Goal: Task Accomplishment & Management: Use online tool/utility

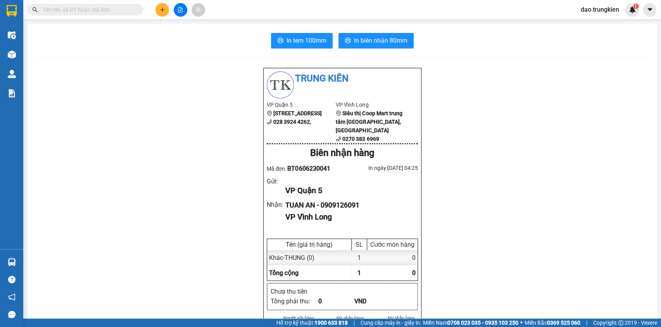
click at [160, 11] on icon "plus" at bounding box center [162, 9] width 5 height 5
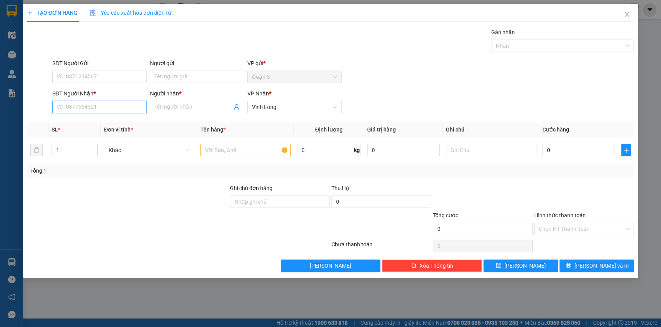
click at [83, 105] on input "SĐT Người Nhận *" at bounding box center [99, 107] width 94 height 12
click at [76, 123] on div "0939093801 - uyen" at bounding box center [99, 122] width 85 height 9
type input "0939093801"
type input "uyen"
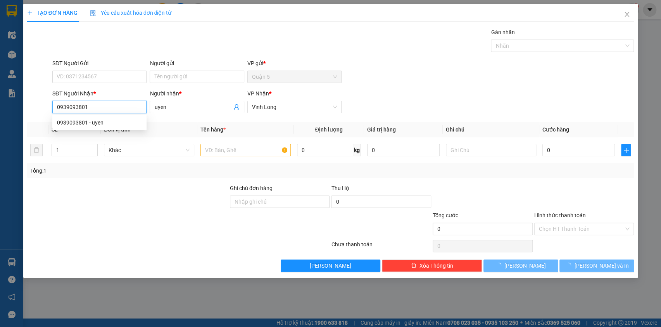
type input "240.000"
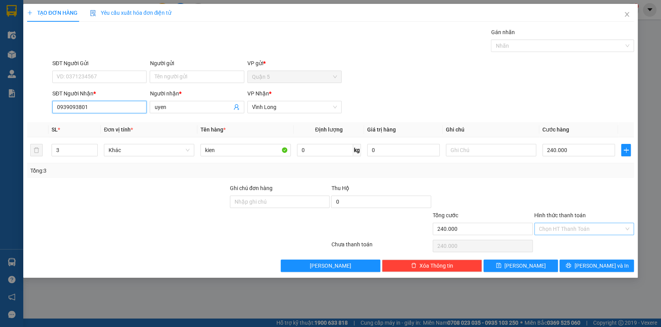
type input "0939093801"
drag, startPoint x: 562, startPoint y: 229, endPoint x: 562, endPoint y: 235, distance: 6.2
click at [562, 229] on input "Hình thức thanh toán" at bounding box center [581, 229] width 85 height 12
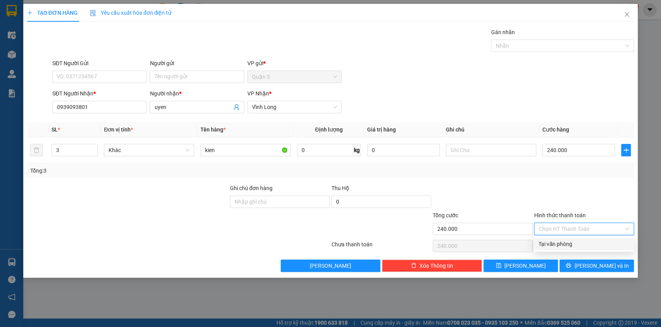
click at [562, 246] on div "Tại văn phòng" at bounding box center [583, 243] width 91 height 9
type input "0"
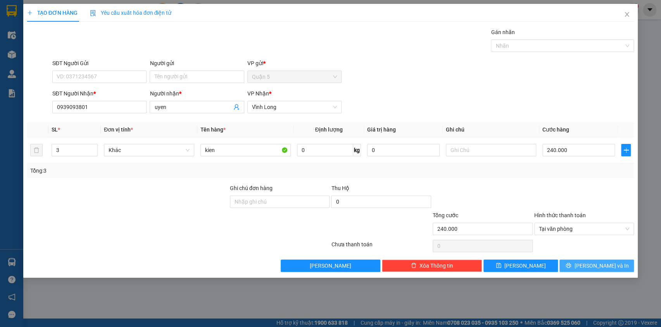
click at [580, 263] on button "[PERSON_NAME] và In" at bounding box center [596, 265] width 74 height 12
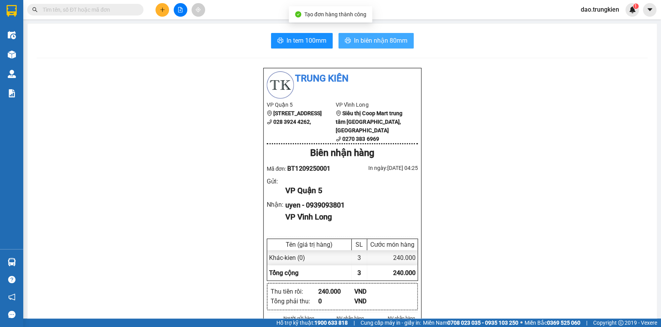
click at [370, 42] on span "In biên nhận 80mm" at bounding box center [380, 41] width 53 height 10
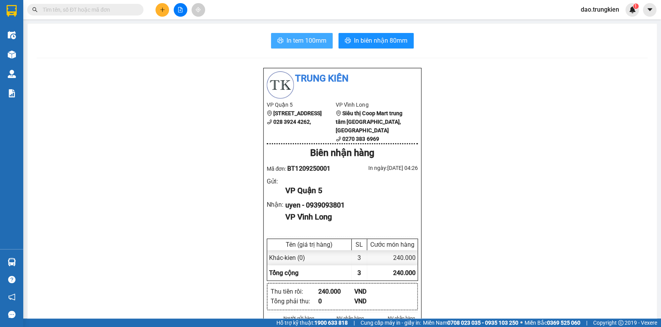
click at [306, 39] on span "In tem 100mm" at bounding box center [306, 41] width 40 height 10
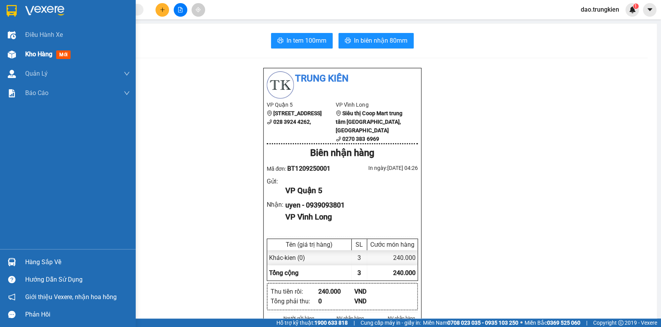
click at [42, 54] on span "Kho hàng" at bounding box center [38, 53] width 27 height 7
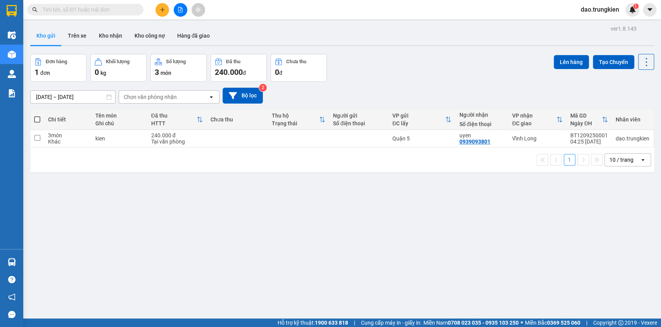
click at [37, 119] on span at bounding box center [37, 119] width 6 height 6
click at [37, 115] on input "checkbox" at bounding box center [37, 115] width 0 height 0
checkbox input "true"
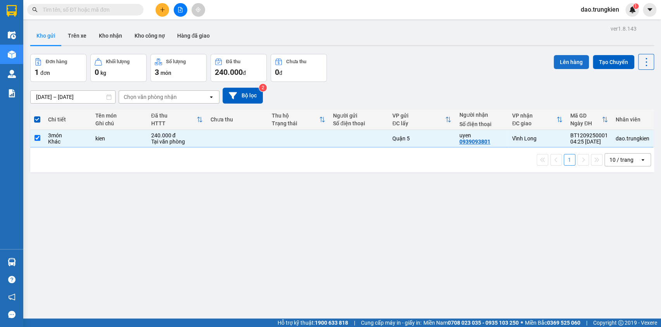
click at [556, 62] on button "Lên hàng" at bounding box center [570, 62] width 35 height 14
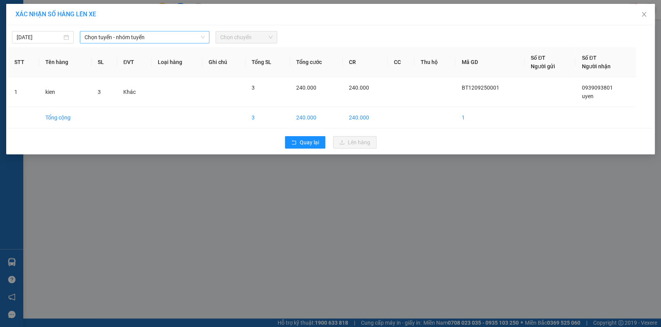
click at [148, 37] on span "Chọn tuyến - nhóm tuyến" at bounding box center [144, 37] width 120 height 12
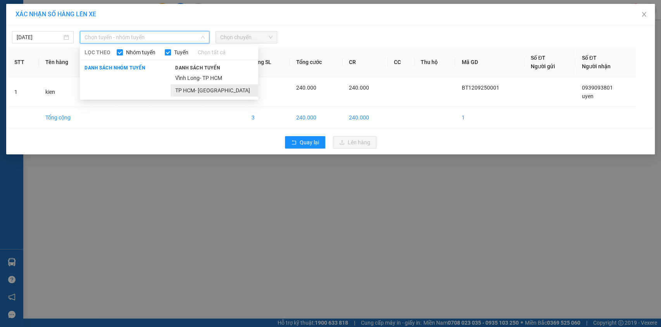
click at [190, 92] on li "TP HCM- [GEOGRAPHIC_DATA]" at bounding box center [214, 90] width 88 height 12
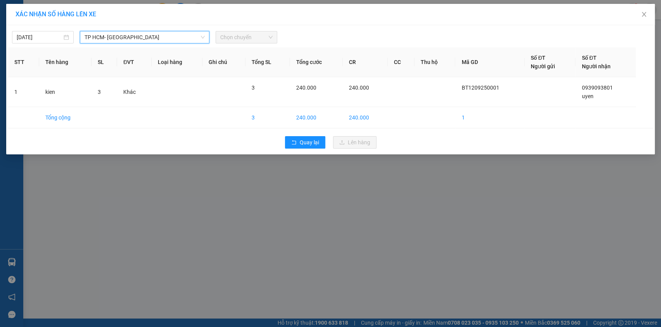
click at [247, 42] on span "Chọn chuyến" at bounding box center [246, 37] width 52 height 12
click at [250, 38] on span "Chọn chuyến" at bounding box center [246, 37] width 52 height 12
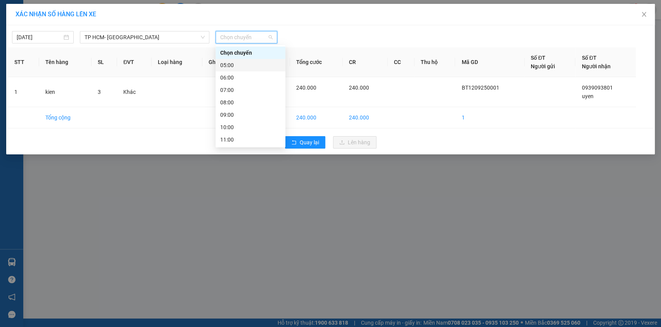
click at [235, 66] on div "05:00" at bounding box center [250, 65] width 60 height 9
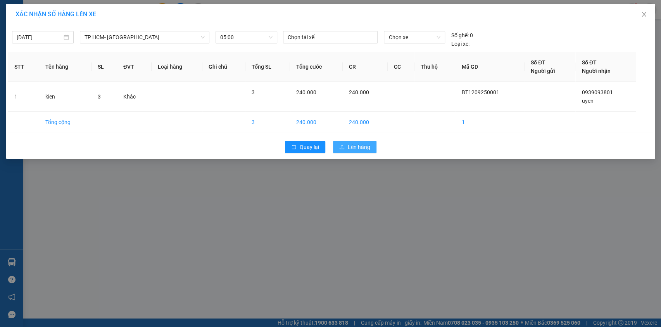
click at [354, 146] on span "Lên hàng" at bounding box center [359, 147] width 22 height 9
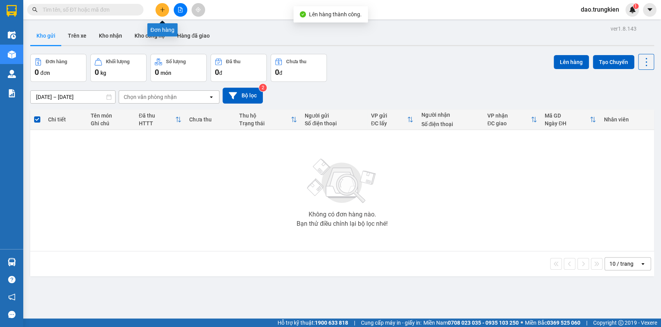
click at [162, 11] on icon "plus" at bounding box center [162, 9] width 0 height 4
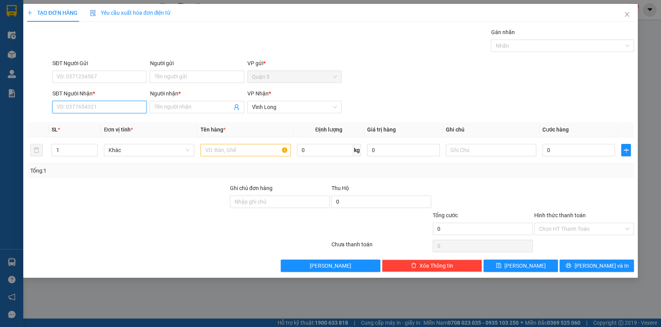
click at [94, 109] on input "SĐT Người Nhận *" at bounding box center [99, 107] width 94 height 12
